Goal: Browse casually

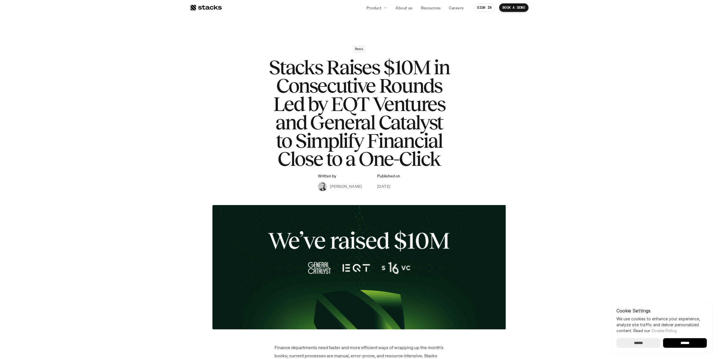
click at [202, 9] on div at bounding box center [206, 7] width 32 height 7
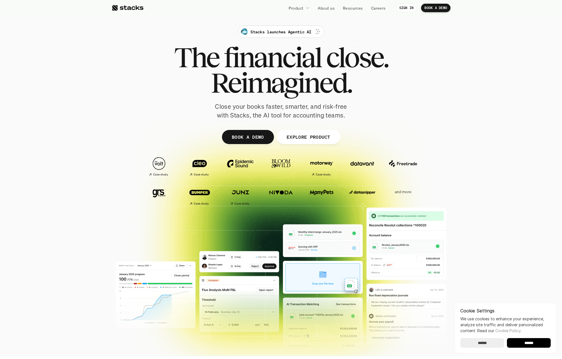
drag, startPoint x: 352, startPoint y: 234, endPoint x: 307, endPoint y: 65, distance: 175.3
click at [307, 65] on span "financial" at bounding box center [272, 57] width 97 height 25
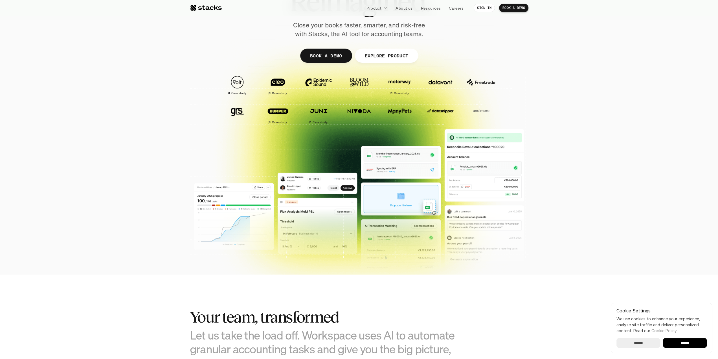
scroll to position [28, 0]
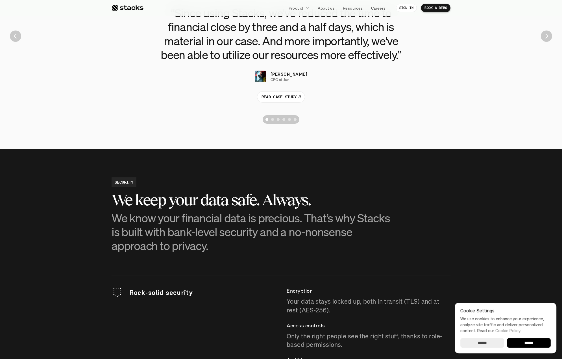
scroll to position [1345, 0]
